Goal: Find specific page/section

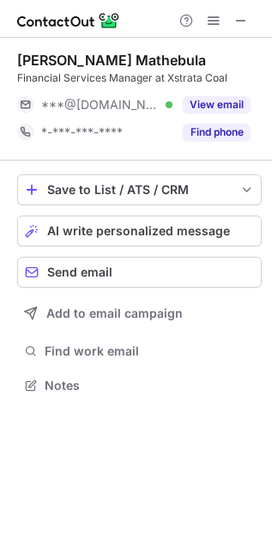
scroll to position [373, 272]
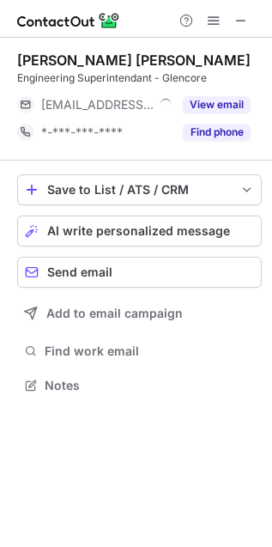
scroll to position [8, 8]
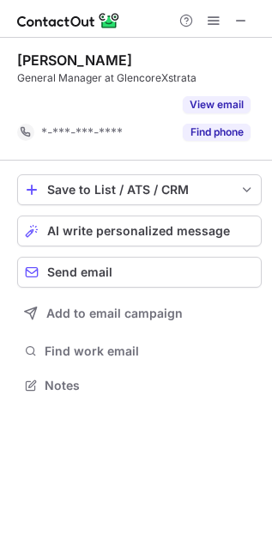
scroll to position [345, 272]
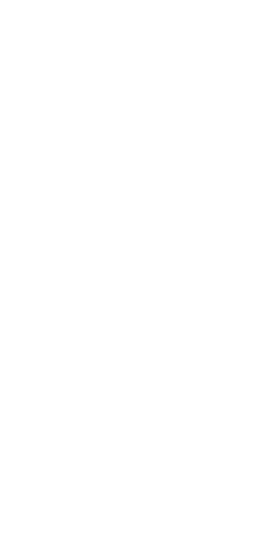
scroll to position [373, 272]
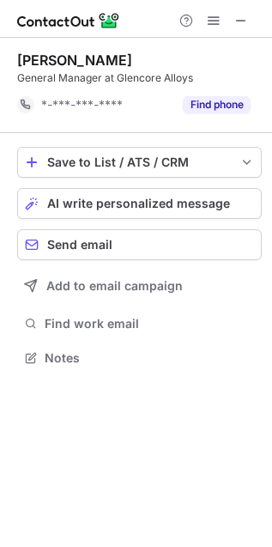
scroll to position [345, 272]
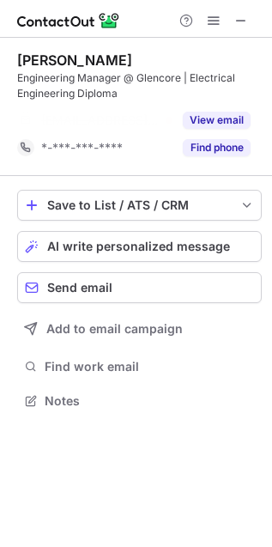
scroll to position [362, 272]
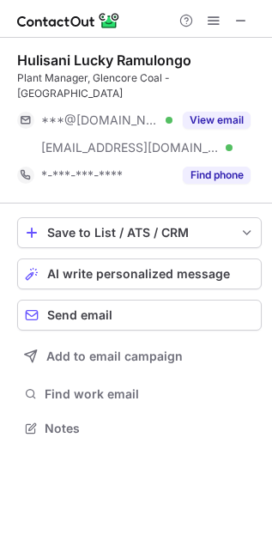
scroll to position [400, 272]
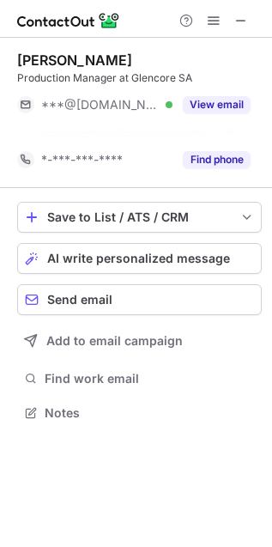
scroll to position [373, 272]
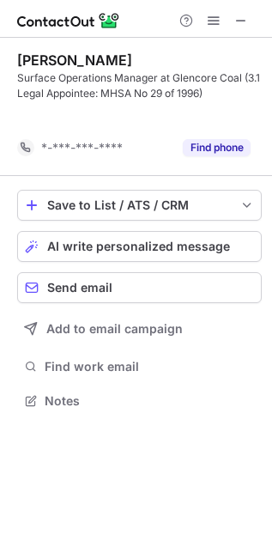
scroll to position [362, 272]
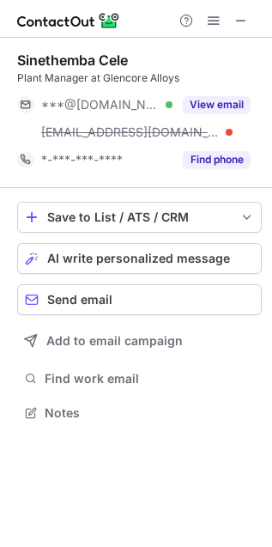
scroll to position [400, 272]
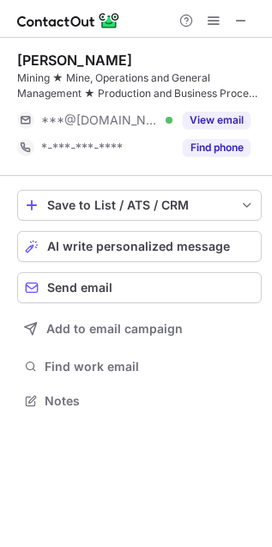
scroll to position [389, 272]
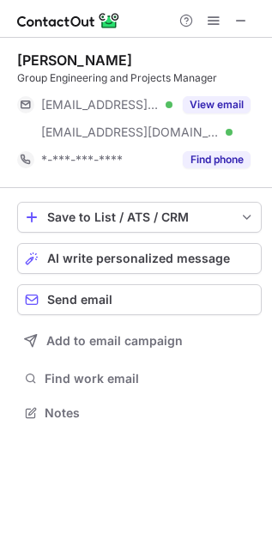
scroll to position [400, 272]
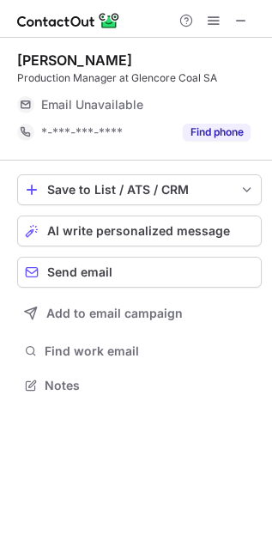
scroll to position [373, 272]
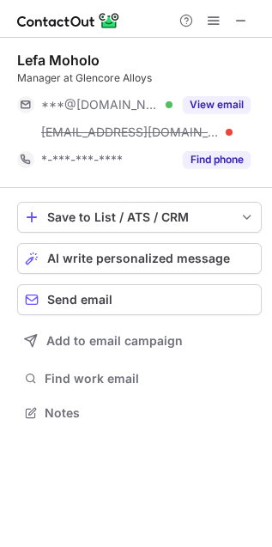
scroll to position [400, 272]
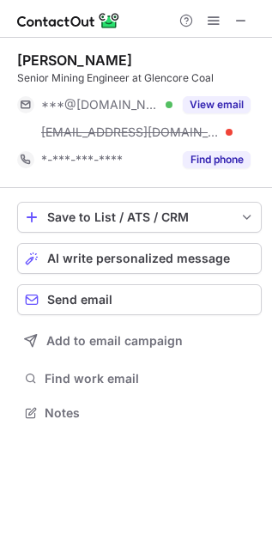
scroll to position [400, 272]
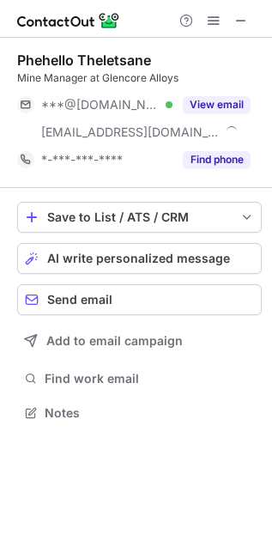
scroll to position [400, 272]
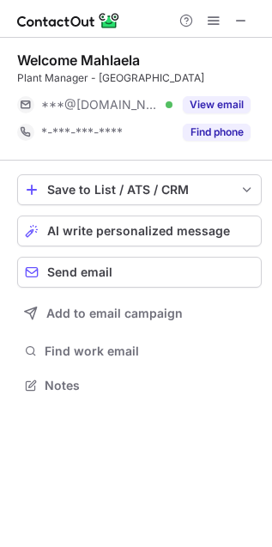
scroll to position [373, 272]
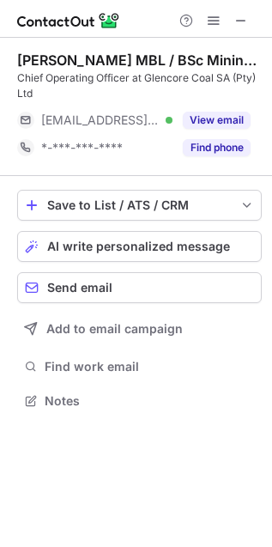
scroll to position [389, 272]
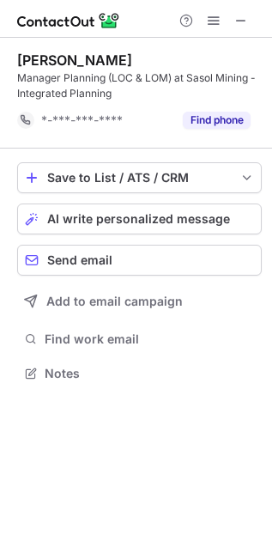
scroll to position [362, 272]
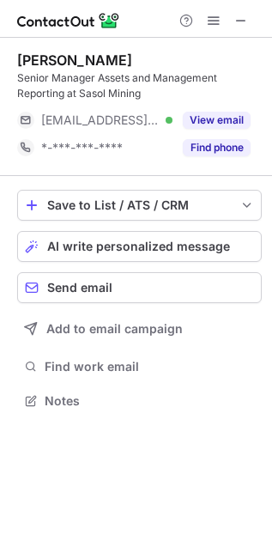
scroll to position [389, 272]
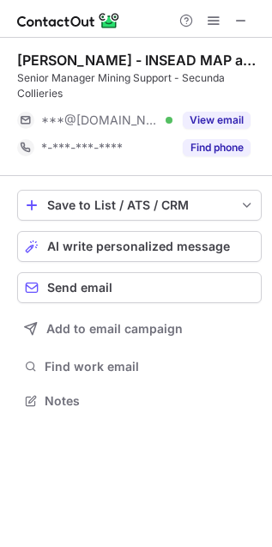
scroll to position [389, 272]
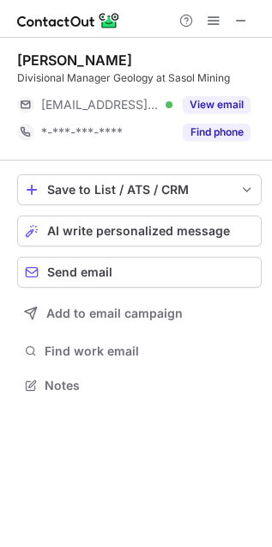
scroll to position [373, 272]
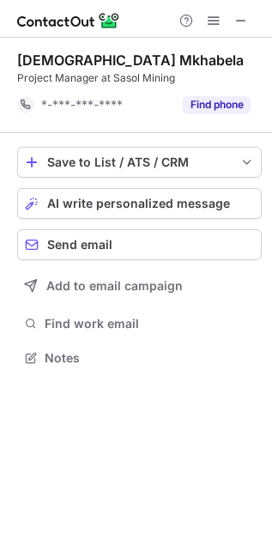
scroll to position [345, 272]
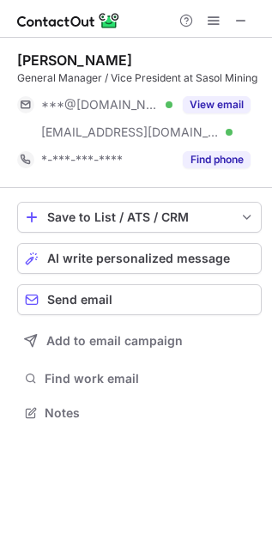
scroll to position [400, 272]
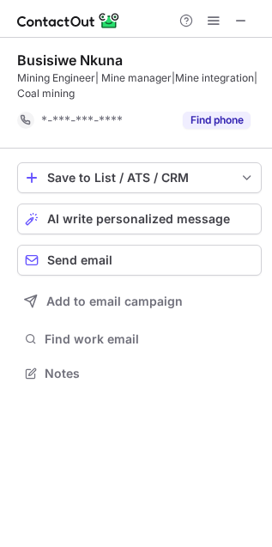
scroll to position [362, 272]
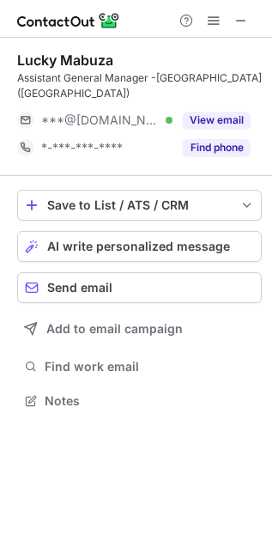
scroll to position [389, 272]
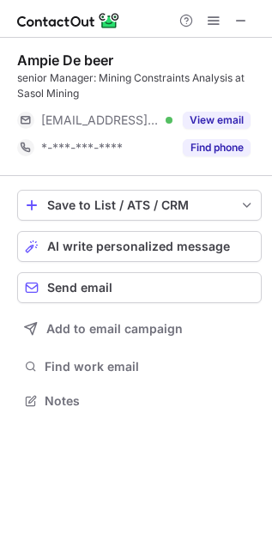
scroll to position [389, 272]
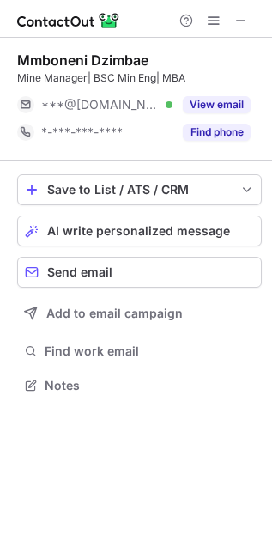
scroll to position [373, 272]
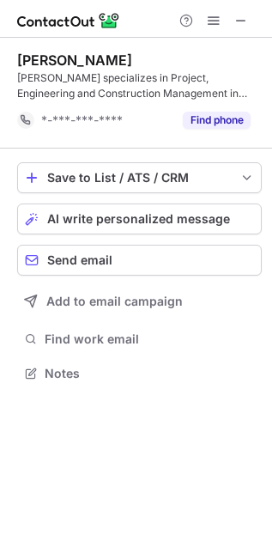
scroll to position [362, 272]
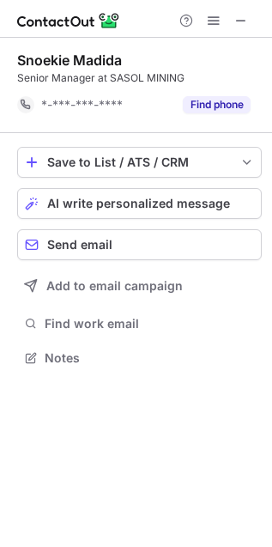
scroll to position [345, 272]
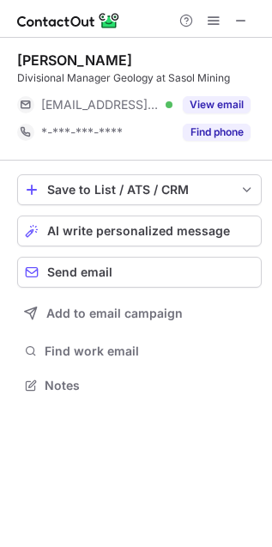
scroll to position [8, 8]
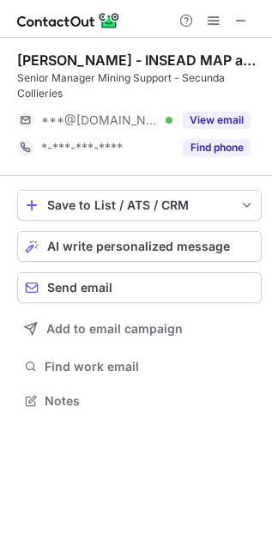
scroll to position [389, 272]
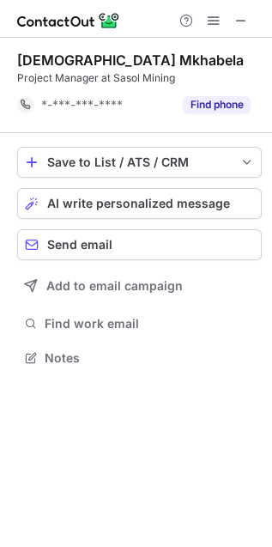
scroll to position [345, 272]
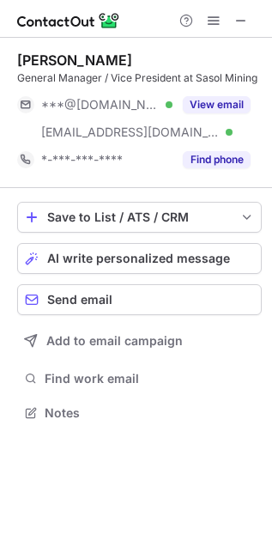
scroll to position [400, 272]
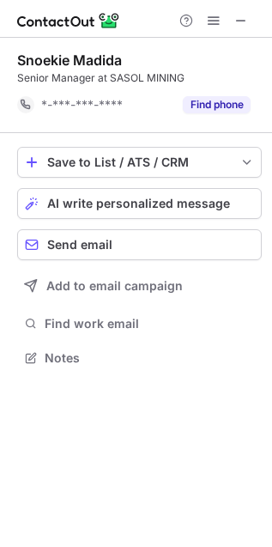
scroll to position [345, 272]
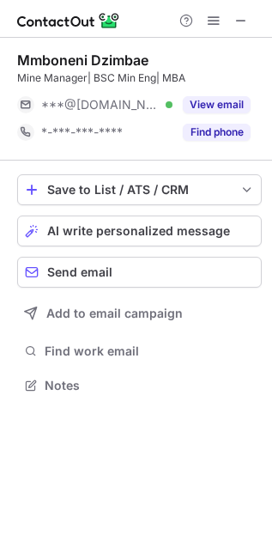
scroll to position [373, 272]
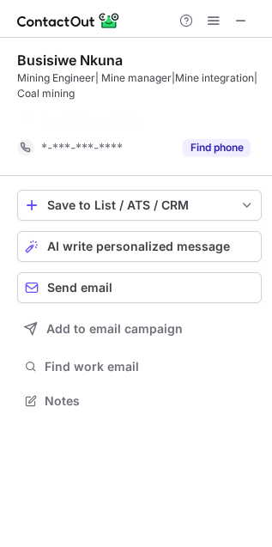
scroll to position [362, 272]
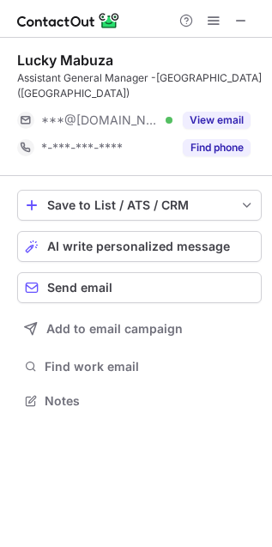
scroll to position [389, 272]
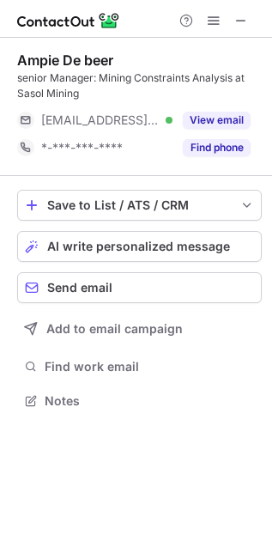
scroll to position [389, 272]
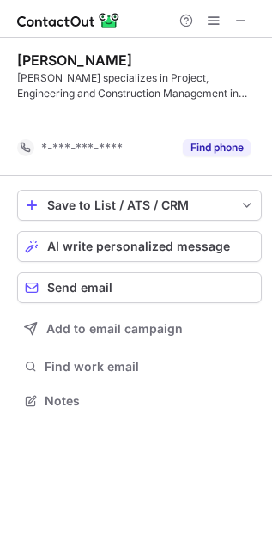
scroll to position [362, 272]
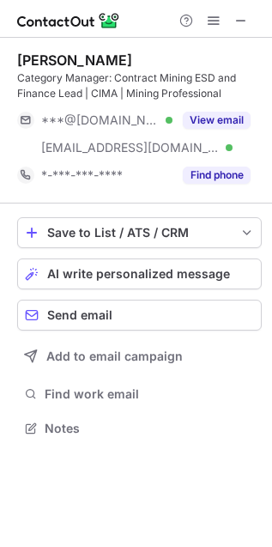
scroll to position [417, 272]
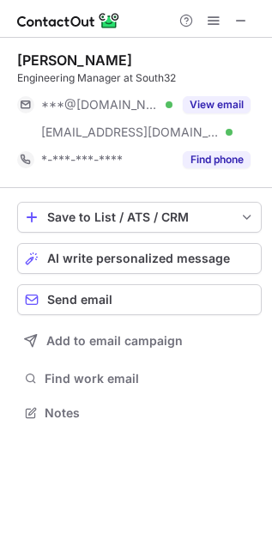
scroll to position [400, 272]
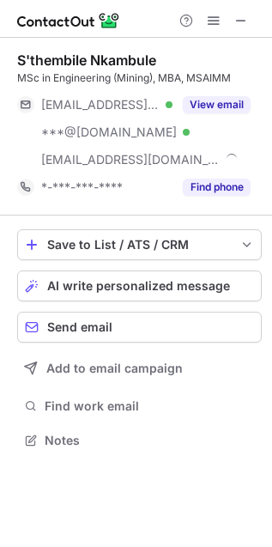
scroll to position [428, 272]
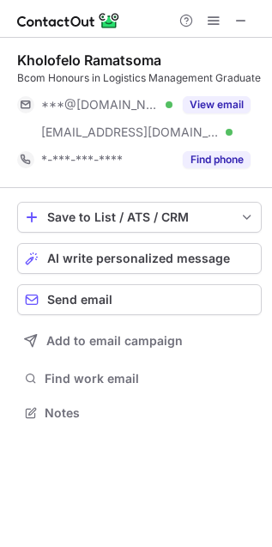
scroll to position [400, 272]
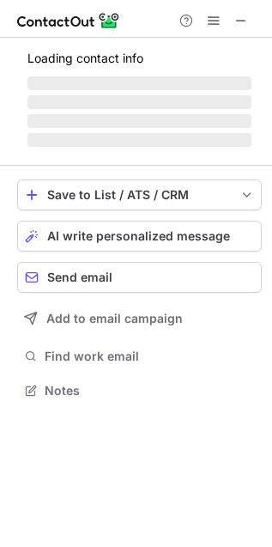
scroll to position [373, 272]
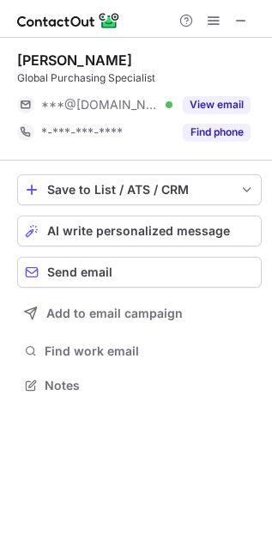
scroll to position [373, 272]
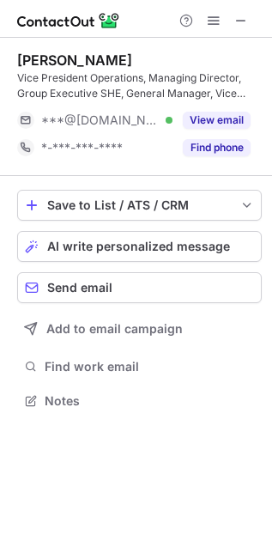
scroll to position [389, 272]
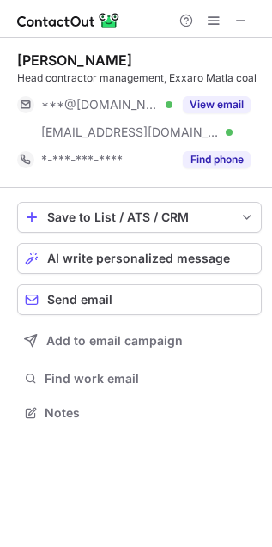
scroll to position [400, 272]
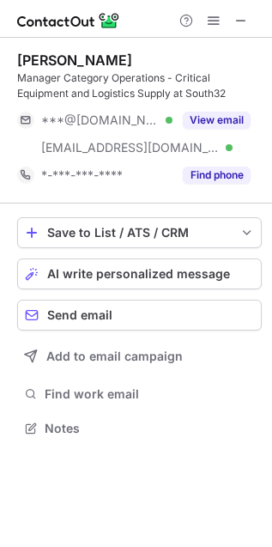
scroll to position [417, 272]
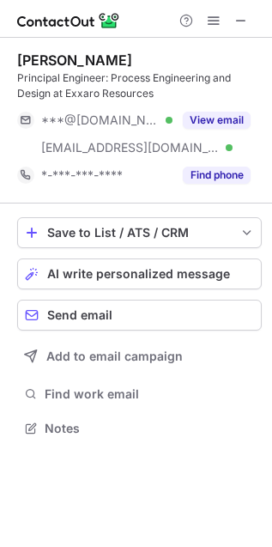
scroll to position [417, 272]
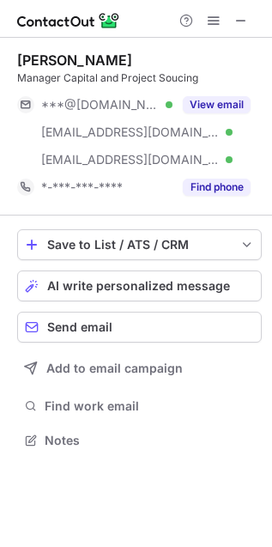
scroll to position [428, 272]
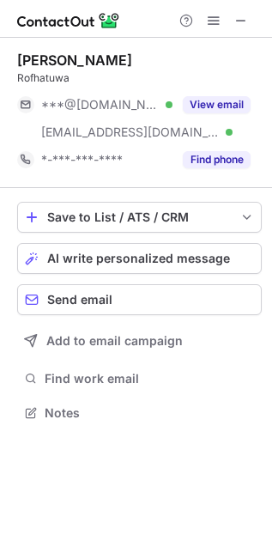
scroll to position [400, 272]
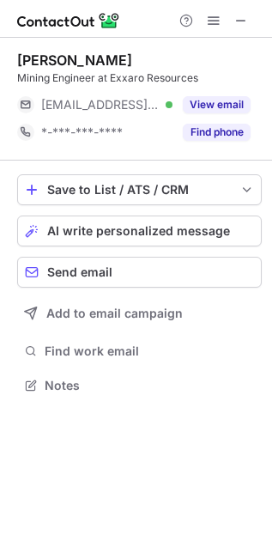
scroll to position [373, 272]
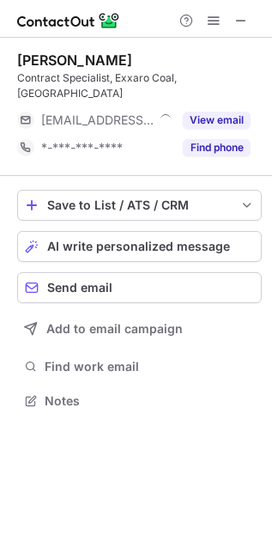
scroll to position [389, 272]
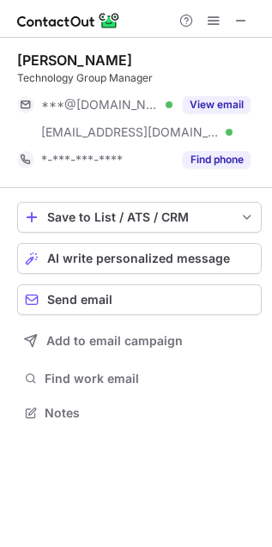
scroll to position [400, 272]
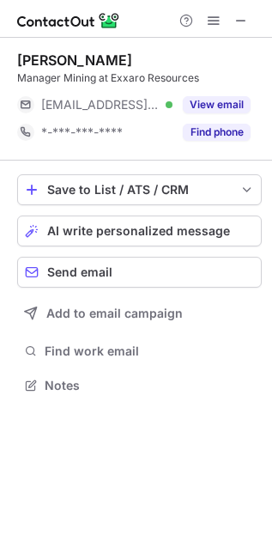
scroll to position [373, 272]
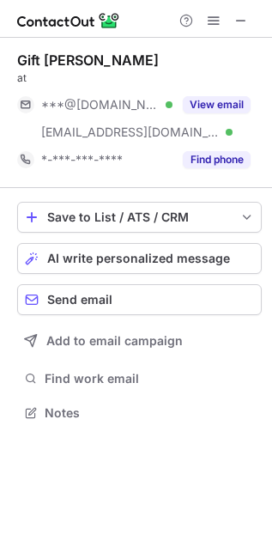
scroll to position [400, 272]
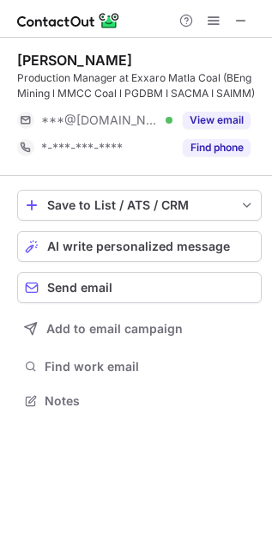
scroll to position [389, 272]
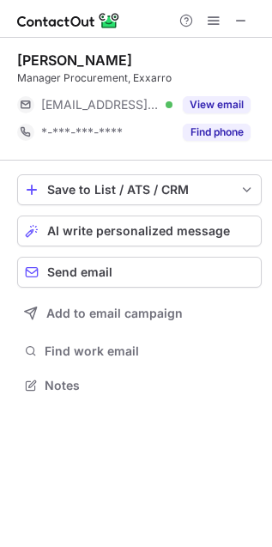
scroll to position [373, 272]
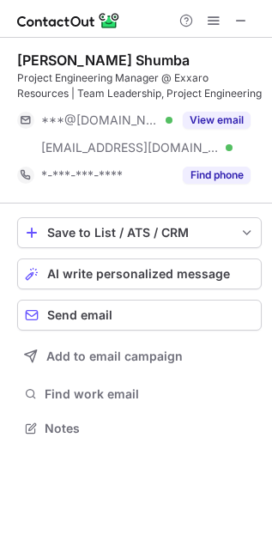
scroll to position [417, 272]
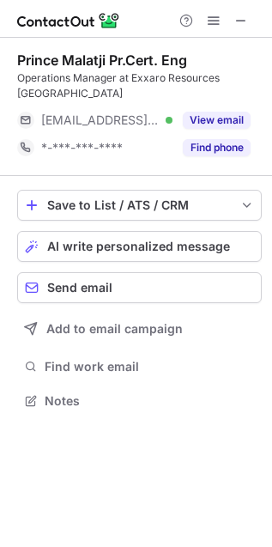
scroll to position [389, 272]
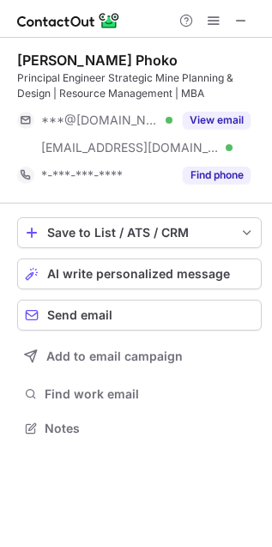
scroll to position [417, 272]
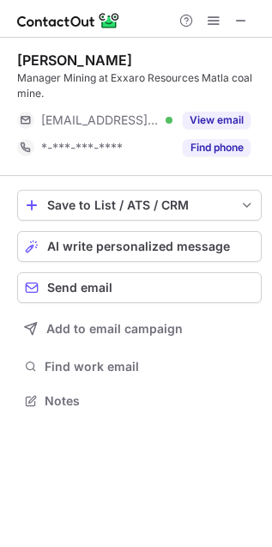
scroll to position [389, 272]
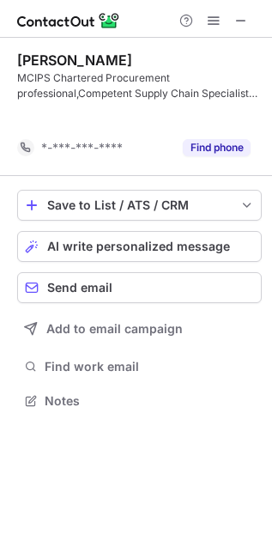
scroll to position [362, 272]
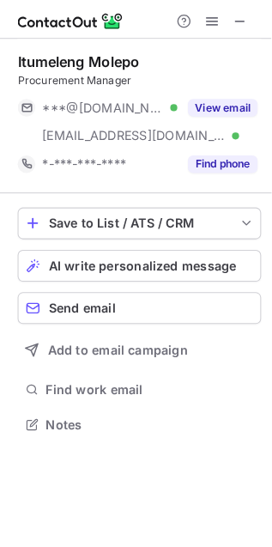
scroll to position [400, 272]
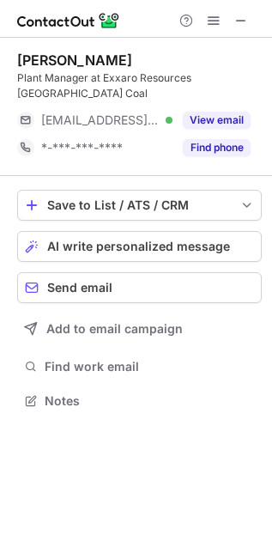
scroll to position [373, 272]
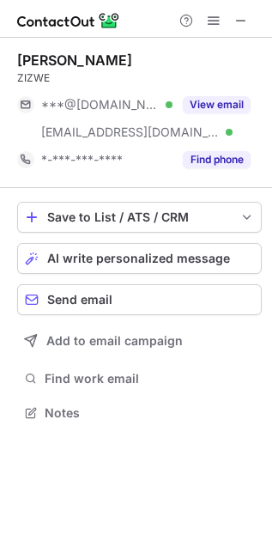
scroll to position [400, 272]
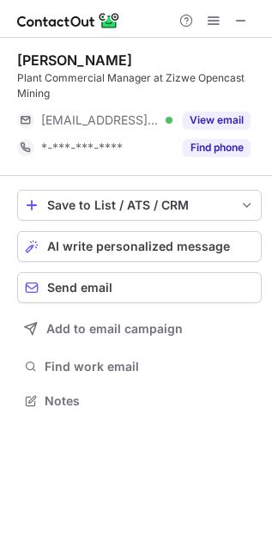
scroll to position [389, 272]
